Goal: Book appointment/travel/reservation

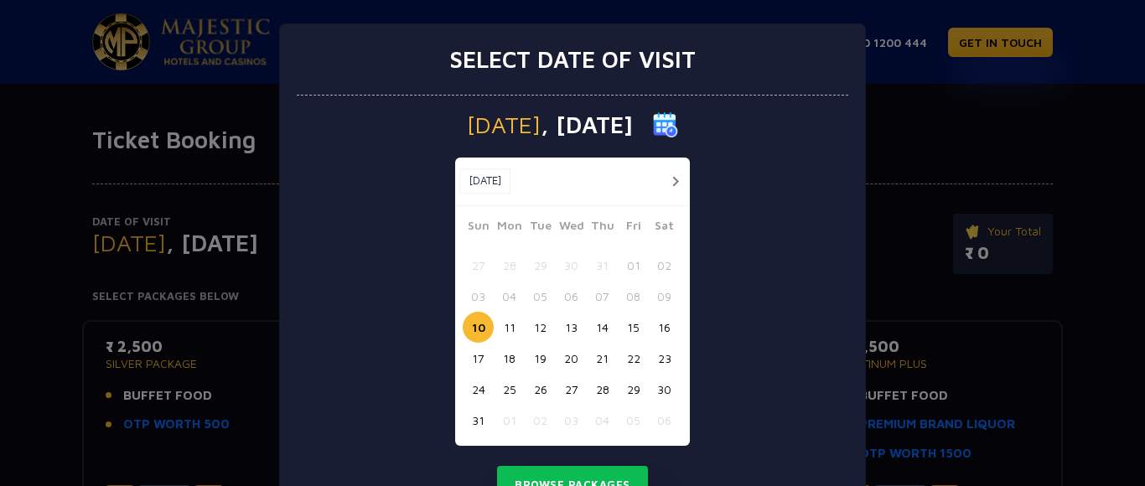
click at [675, 179] on button "button" at bounding box center [675, 181] width 21 height 21
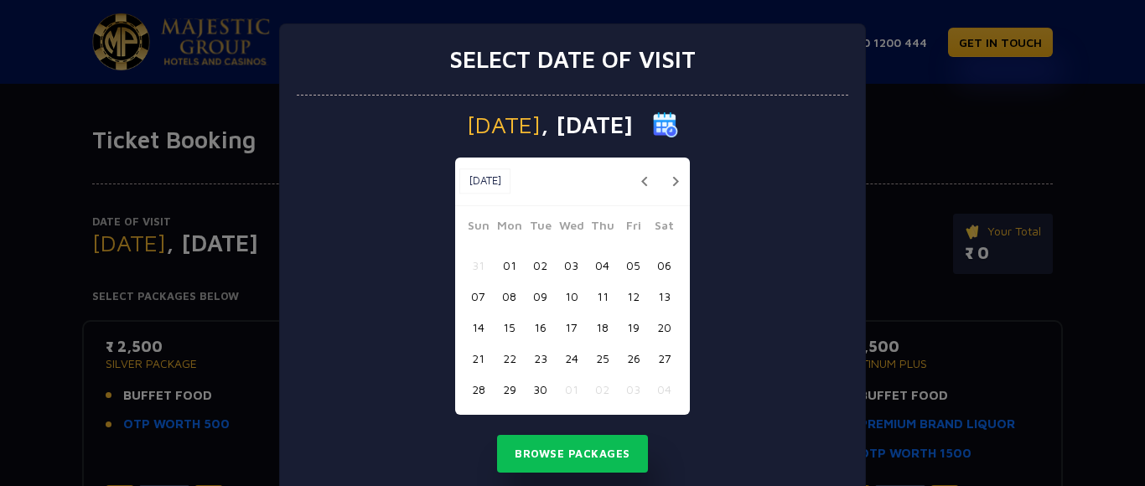
click at [675, 179] on button "button" at bounding box center [675, 181] width 21 height 21
click at [606, 297] on button "09" at bounding box center [602, 296] width 31 height 31
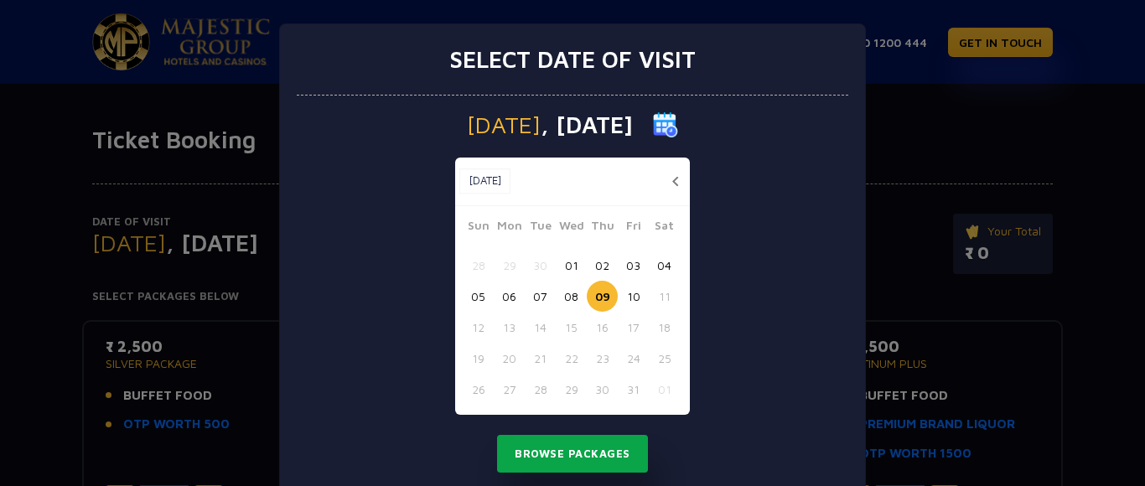
click at [564, 456] on button "Browse Packages" at bounding box center [572, 454] width 151 height 39
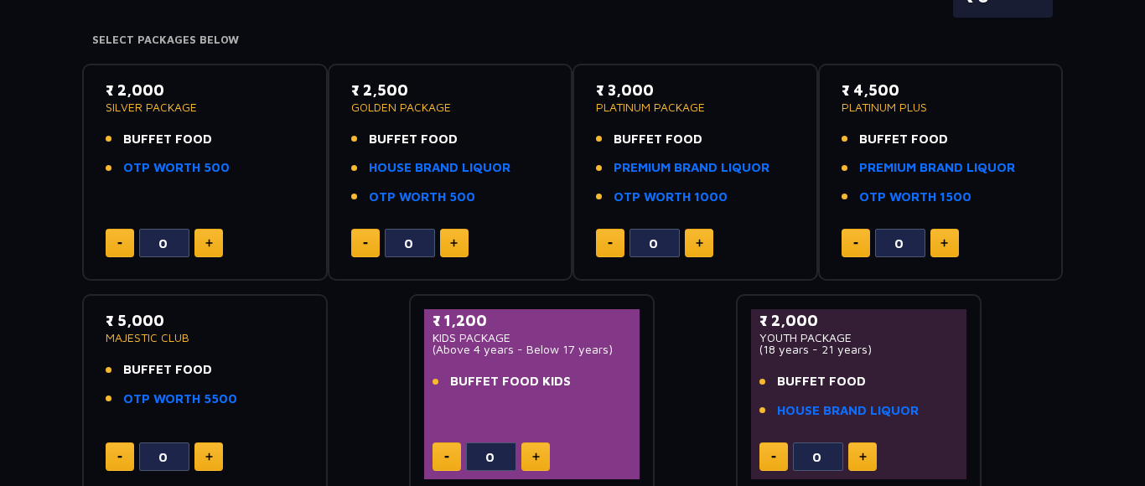
scroll to position [171, 0]
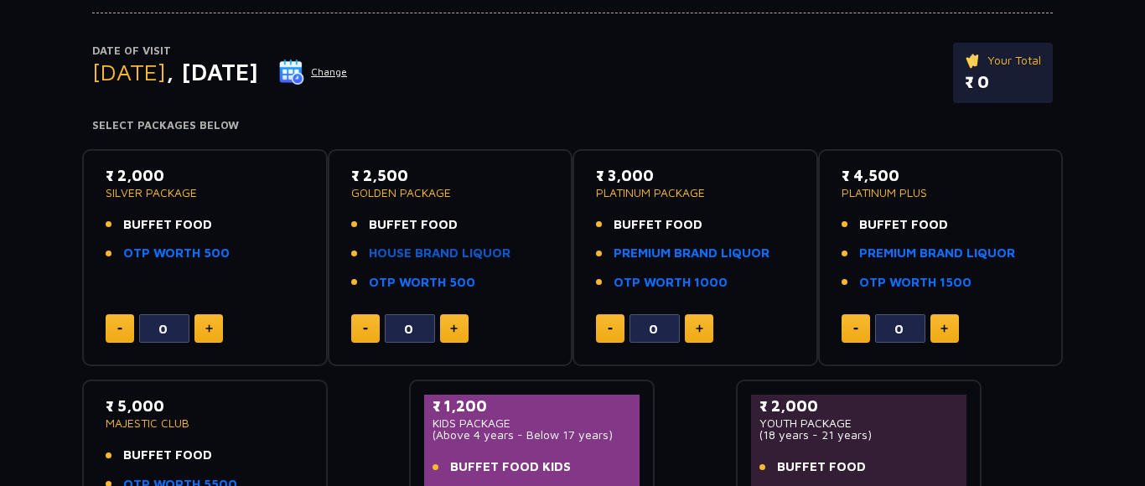
click at [458, 250] on link "HOUSE BRAND LIQUOR" at bounding box center [440, 253] width 142 height 19
click at [676, 255] on link "PREMIUM BRAND LIQUOR" at bounding box center [692, 253] width 156 height 19
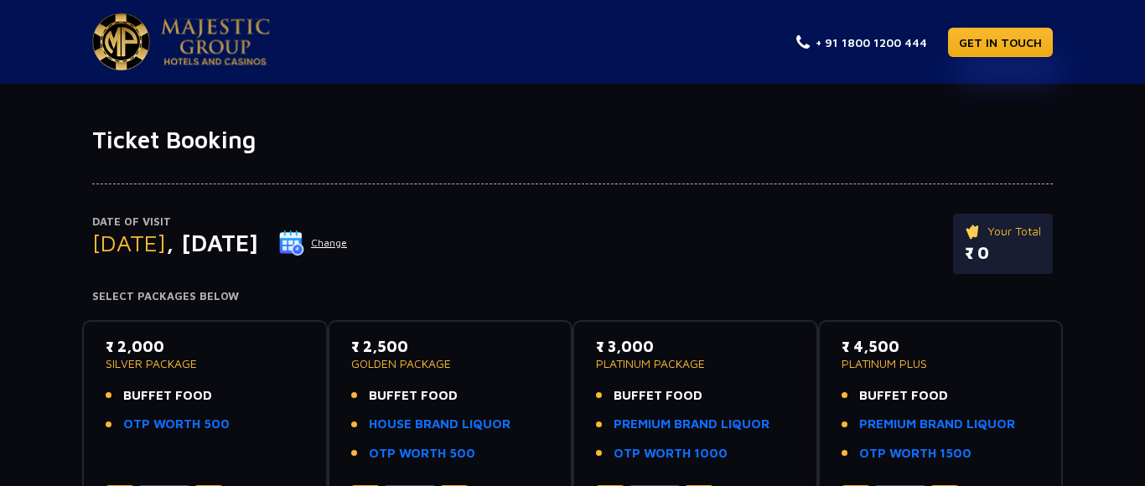
scroll to position [256, 0]
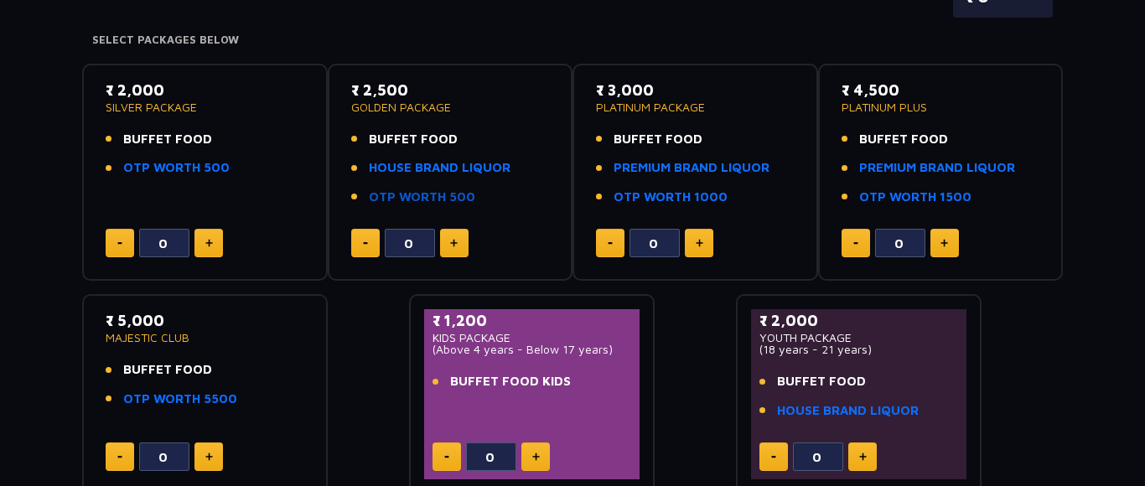
click at [433, 194] on link "OTP WORTH 500" at bounding box center [422, 197] width 106 height 19
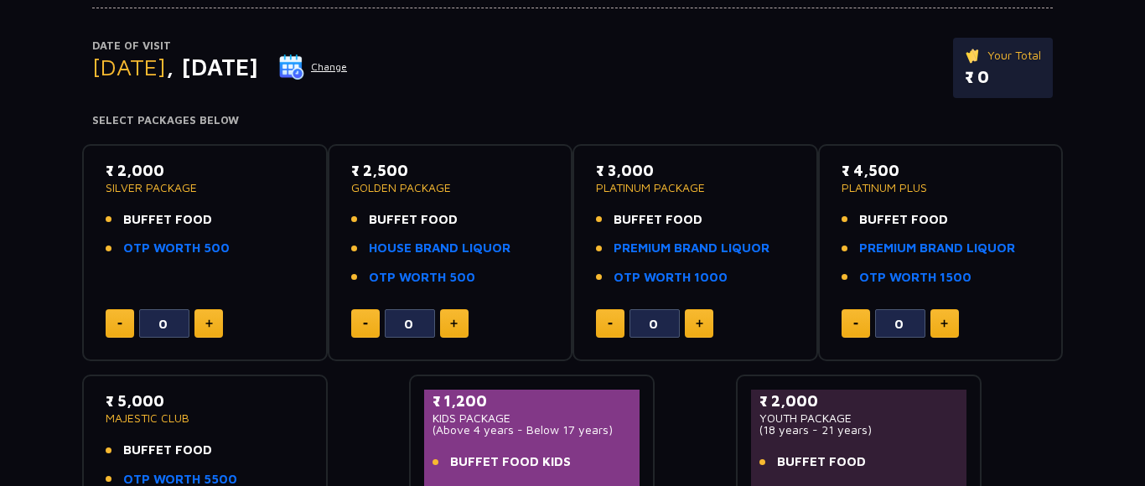
scroll to position [171, 0]
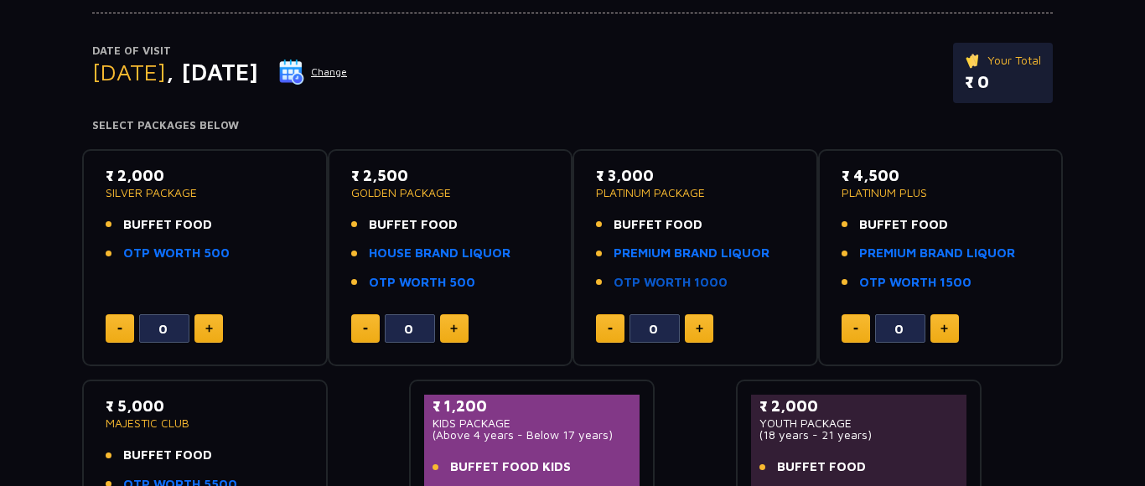
click at [638, 280] on link "OTP WORTH 1000" at bounding box center [671, 282] width 114 height 19
type input "9"
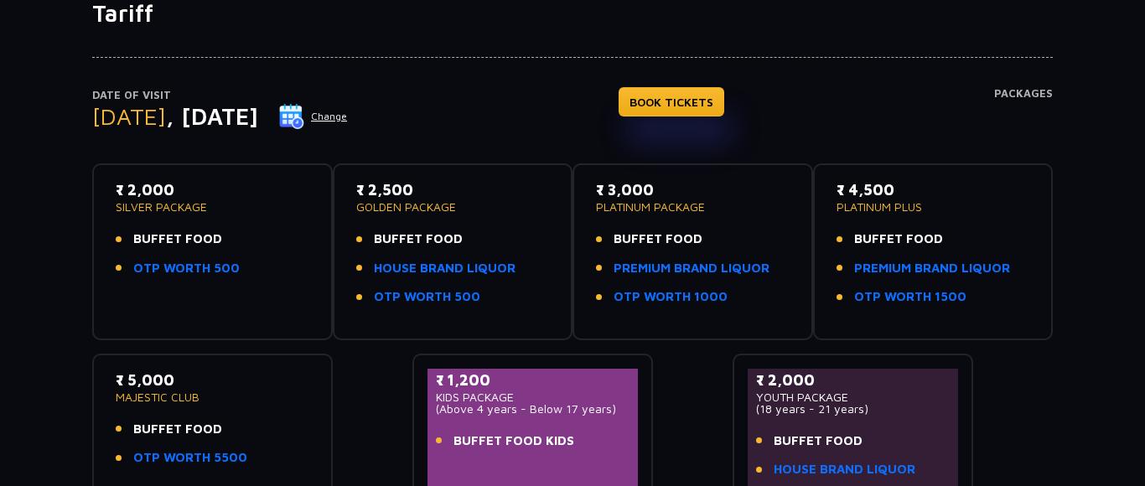
scroll to position [85, 0]
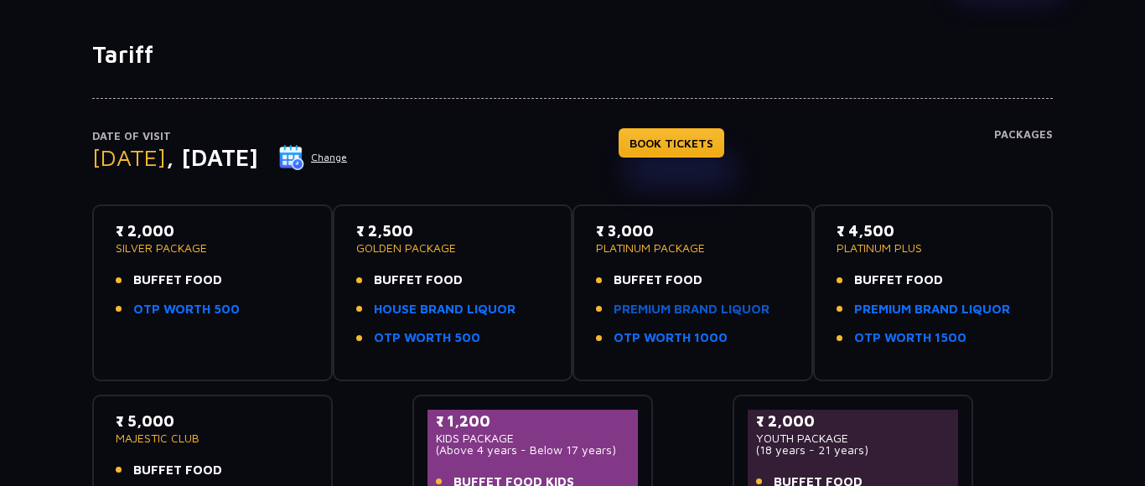
click at [640, 308] on link "PREMIUM BRAND LIQUOR" at bounding box center [692, 309] width 156 height 19
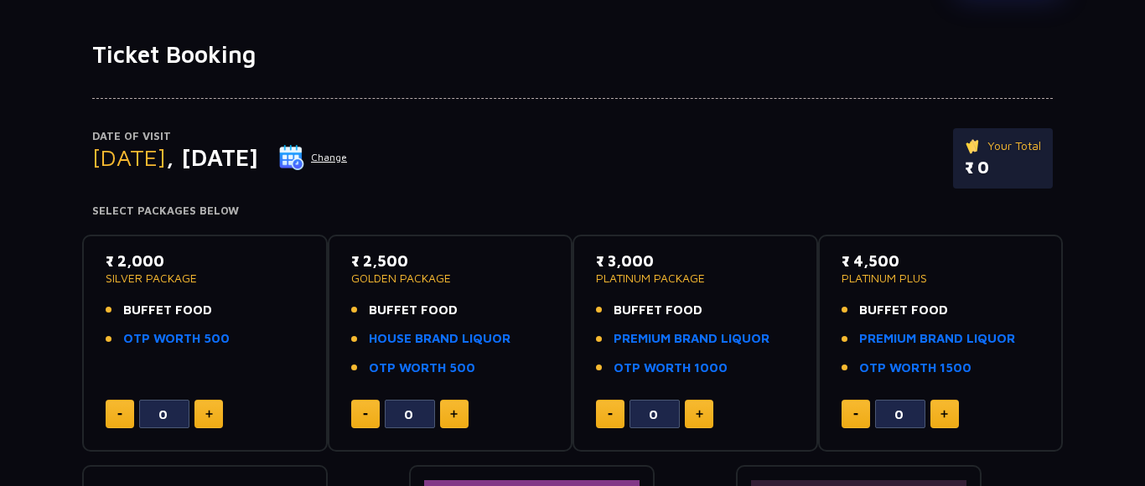
scroll to position [171, 0]
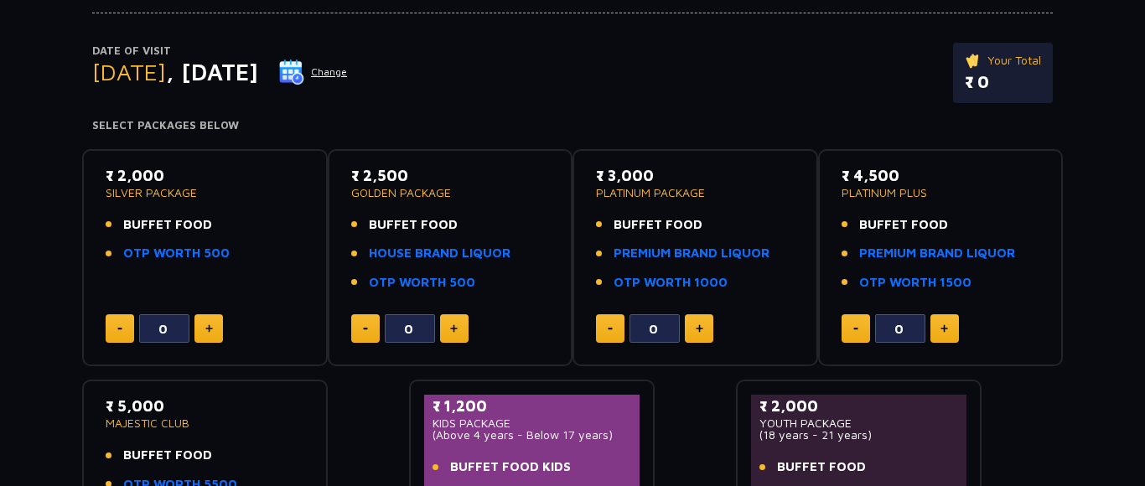
click at [701, 330] on img at bounding box center [700, 328] width 8 height 8
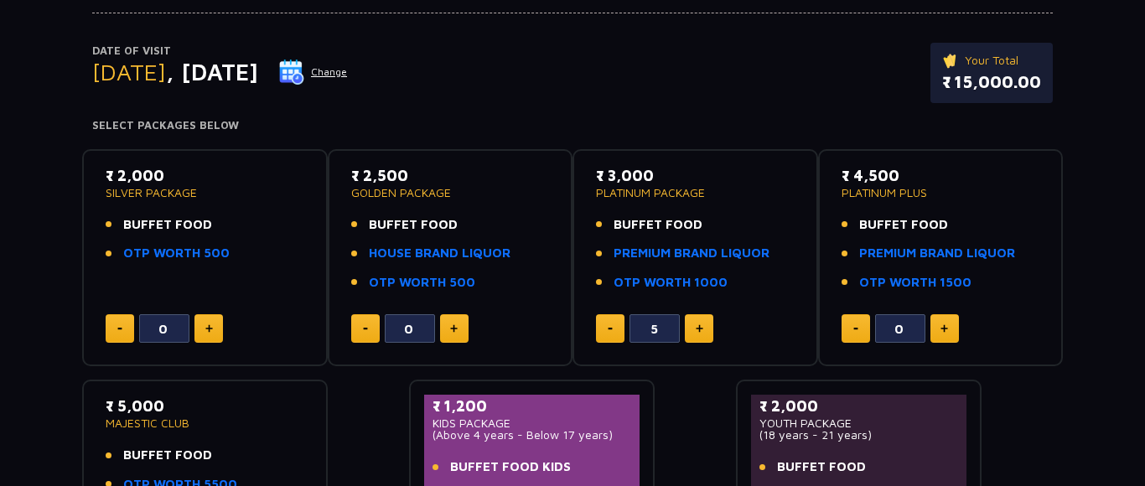
click at [701, 330] on img at bounding box center [700, 328] width 8 height 8
type input "9"
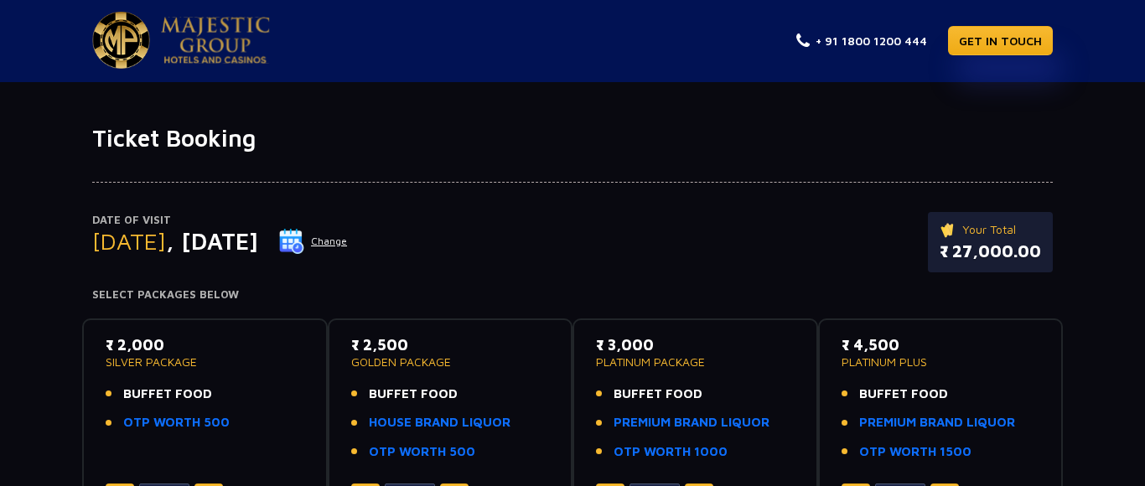
scroll to position [0, 0]
